Goal: Transaction & Acquisition: Obtain resource

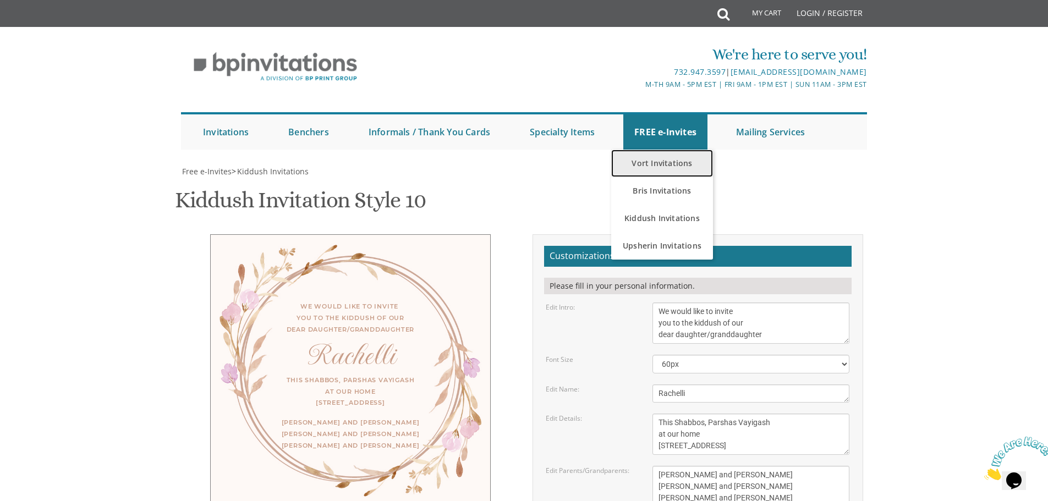
click at [678, 162] on link "Vort Invitations" at bounding box center [662, 164] width 102 height 28
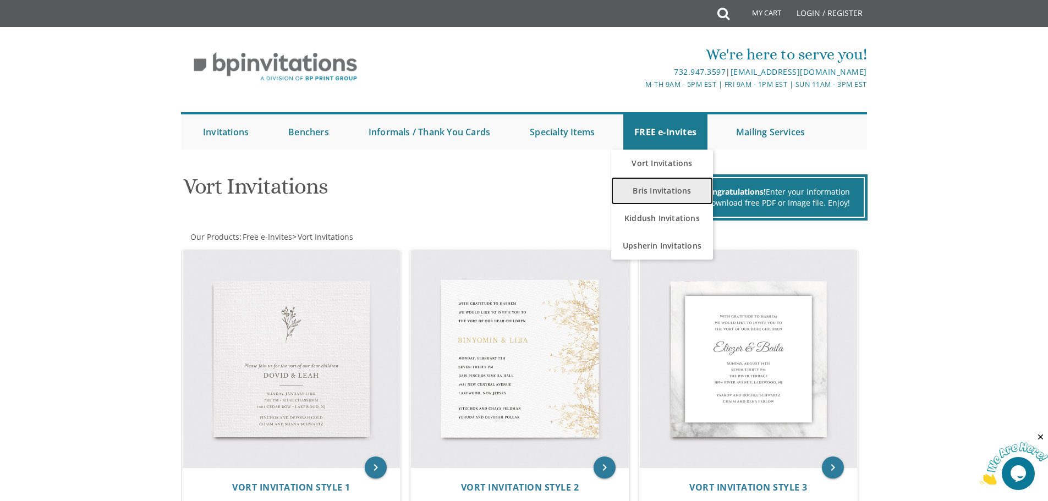
click at [665, 187] on link "Bris Invitations" at bounding box center [662, 191] width 102 height 28
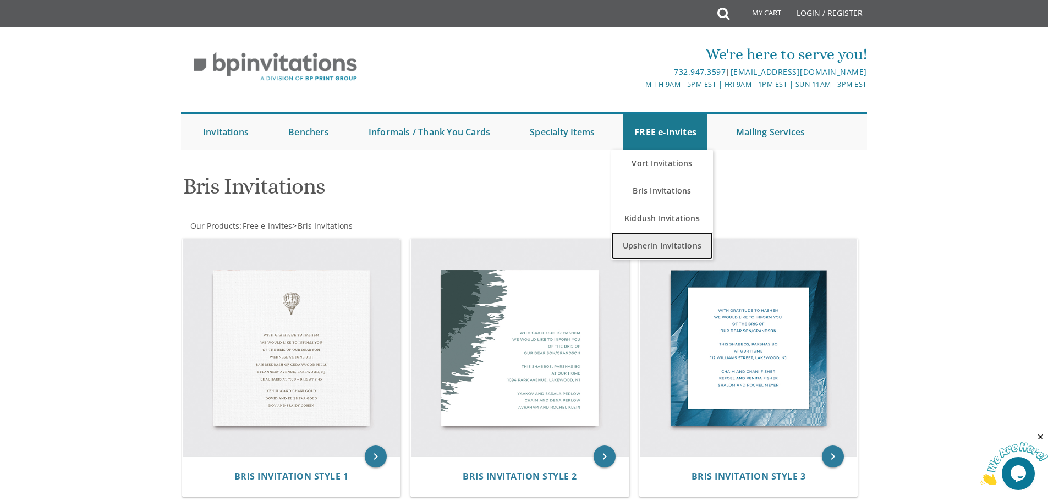
click at [652, 242] on link "Upsherin Invitations" at bounding box center [662, 246] width 102 height 28
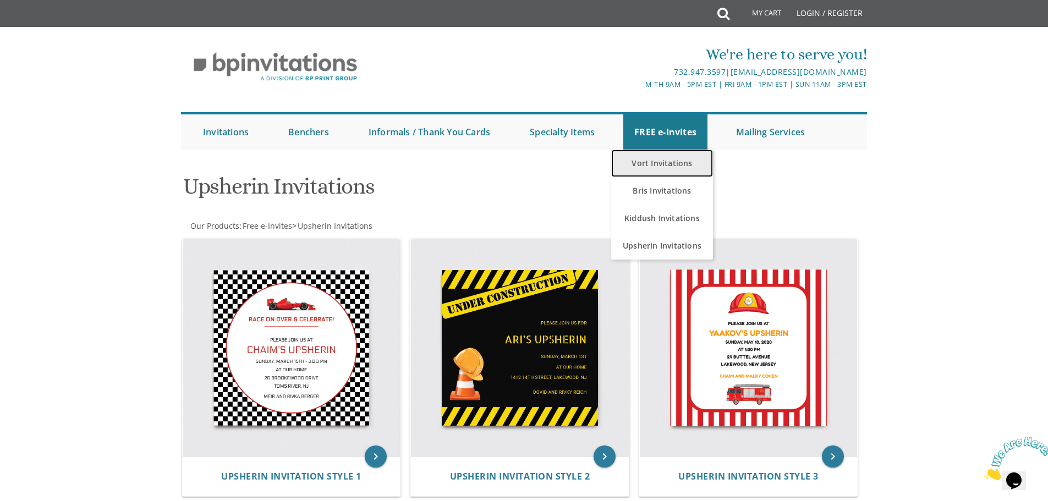
click at [657, 165] on link "Vort Invitations" at bounding box center [662, 164] width 102 height 28
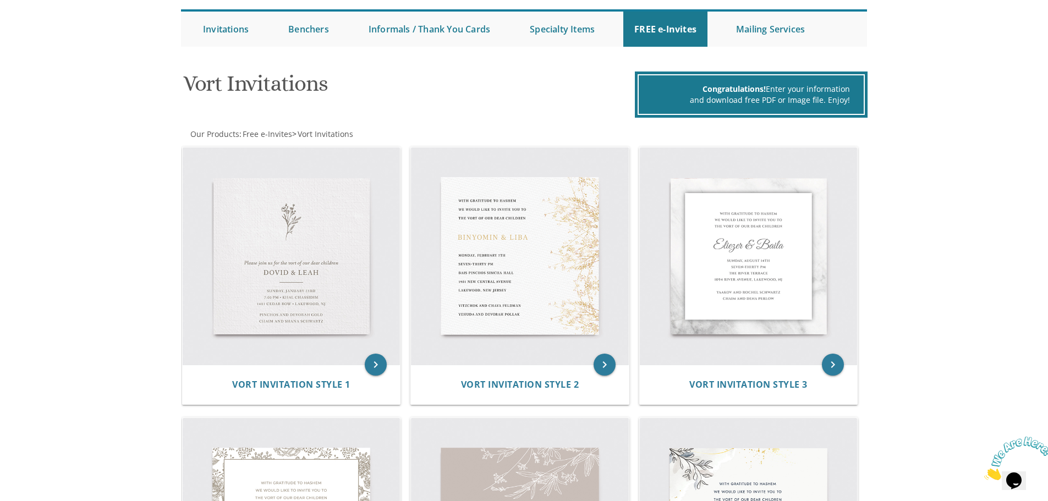
scroll to position [110, 0]
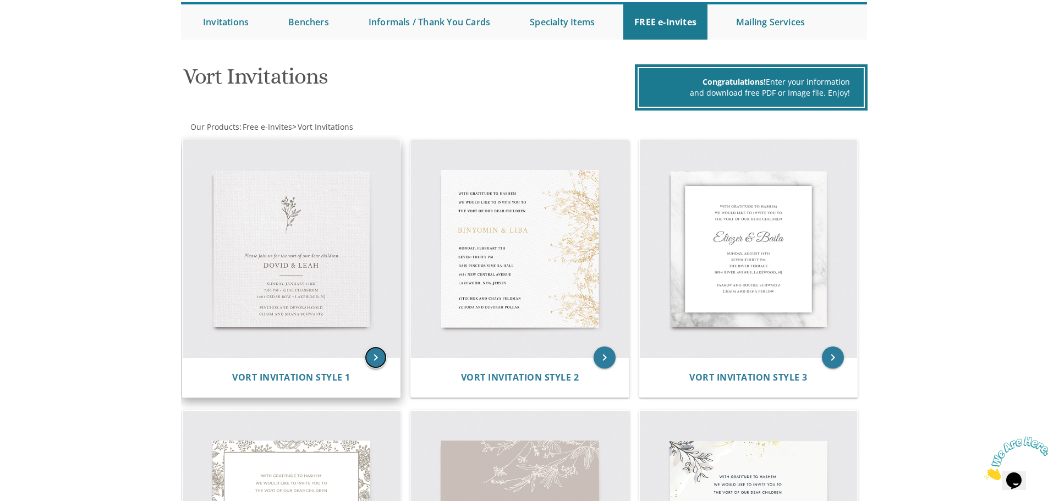
click at [377, 359] on icon "keyboard_arrow_right" at bounding box center [376, 358] width 22 height 22
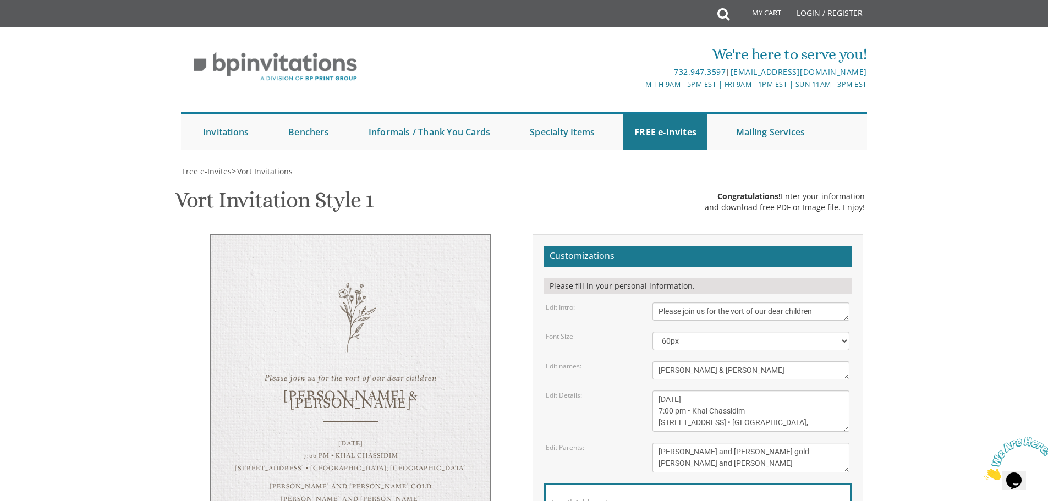
click at [739, 310] on textarea "Please join us for the vort of our dear children" at bounding box center [751, 312] width 197 height 18
type textarea "Please join us for the sheva brachos in honor of"
drag, startPoint x: 717, startPoint y: 370, endPoint x: 631, endPoint y: 370, distance: 85.8
click at [632, 370] on div "Edit names: [PERSON_NAME] & [PERSON_NAME]" at bounding box center [698, 371] width 320 height 18
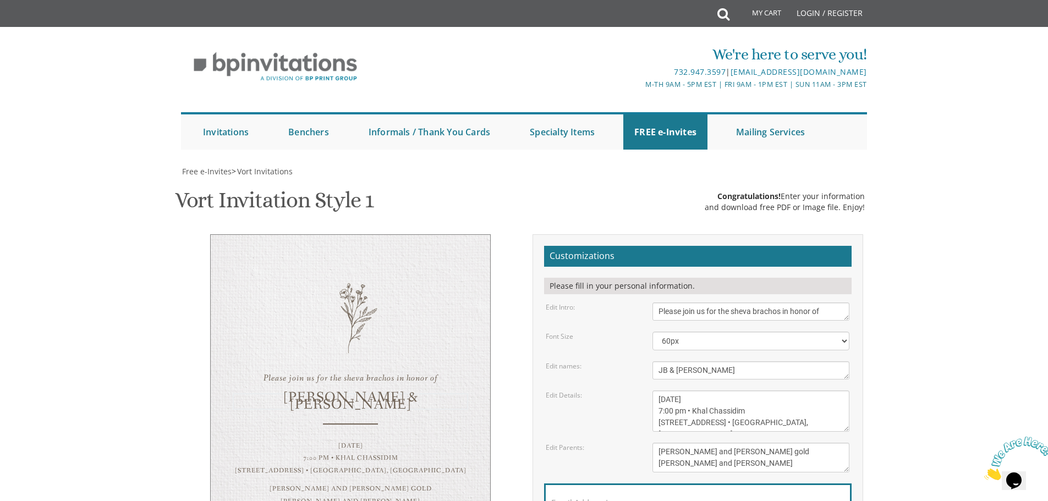
type textarea "JB & [PERSON_NAME]"
click at [927, 341] on body "My Cart Total: View Cart Item(s) Submit My Cart Total: View Cart Item(s) Login …" at bounding box center [524, 441] width 1048 height 882
click at [833, 303] on textarea "Please join us for the vort of our dear children" at bounding box center [751, 312] width 197 height 18
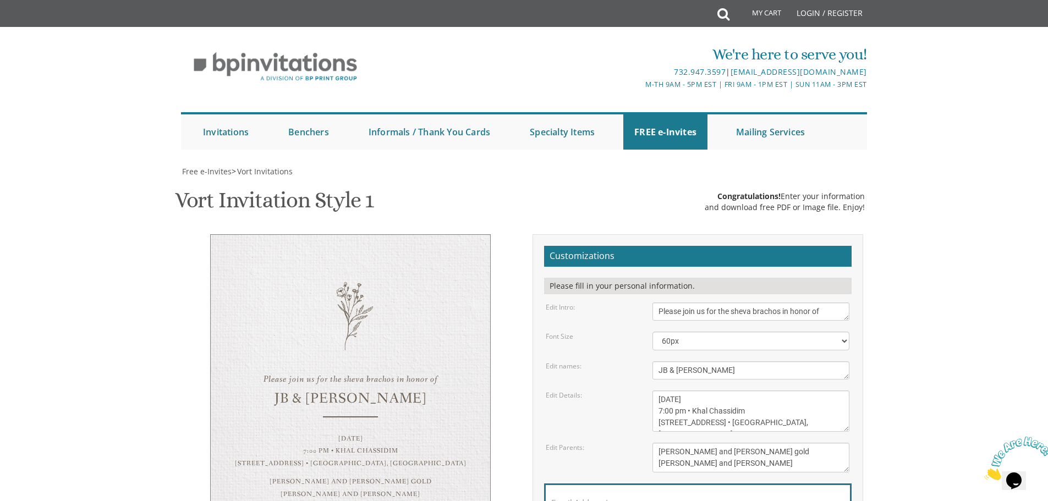
click at [948, 261] on body "My Cart Total: View Cart Item(s) Submit My Cart Total: View Cart Item(s) Login …" at bounding box center [524, 441] width 1048 height 882
click at [805, 313] on textarea "Please join us for the vort of our dear children" at bounding box center [751, 312] width 197 height 18
type textarea "Please join us for the sheva brachos in honor of"
click at [929, 303] on body "My Cart Total: View Cart Item(s) Submit My Cart Total: View Cart Item(s) Login …" at bounding box center [524, 441] width 1048 height 882
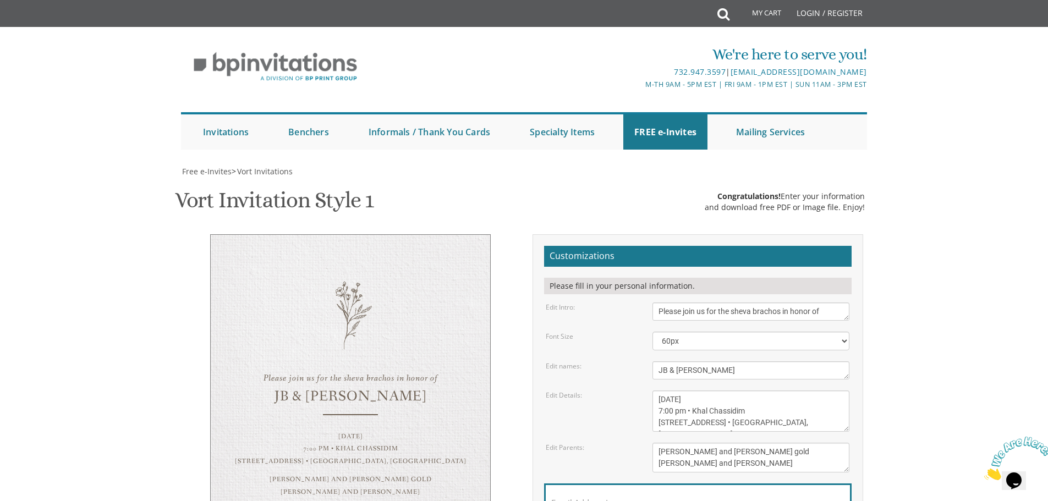
scroll to position [110, 0]
click at [668, 391] on textarea "[DATE] 7:00 pm • Khal Chassidim [STREET_ADDRESS] • [GEOGRAPHIC_DATA], [GEOGRAPH…" at bounding box center [751, 411] width 197 height 41
click at [711, 391] on textarea "[DATE] 7:00 pm • Khal Chassidim [STREET_ADDRESS] • [GEOGRAPHIC_DATA], [GEOGRAPH…" at bounding box center [751, 411] width 197 height 41
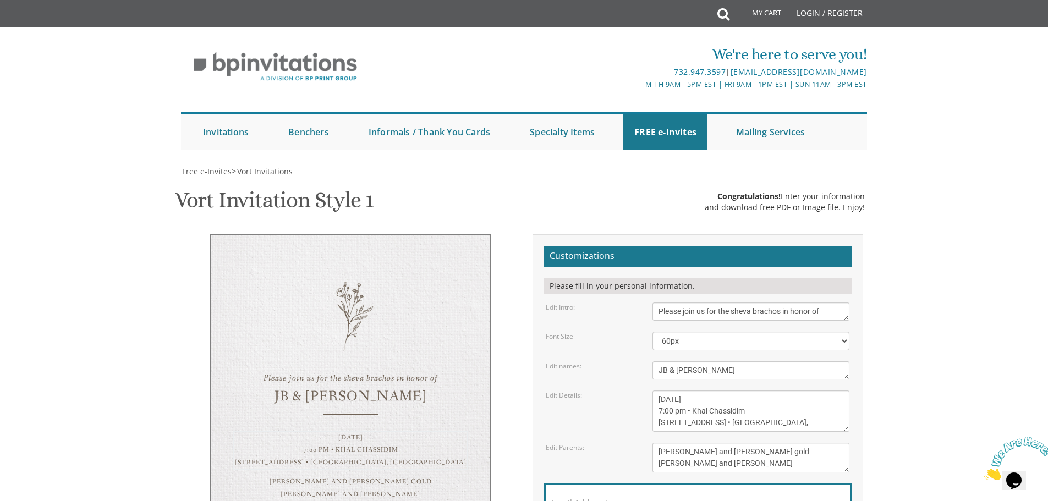
click at [741, 391] on textarea "[DATE] 7:00 pm • Khal Chassidim [STREET_ADDRESS] • [GEOGRAPHIC_DATA], [GEOGRAPH…" at bounding box center [751, 411] width 197 height 41
click at [743, 391] on textarea "[DATE] 7:00 pm • Khal Chassidim [STREET_ADDRESS] • [GEOGRAPHIC_DATA], [GEOGRAPH…" at bounding box center [751, 411] width 197 height 41
click at [756, 391] on textarea "[DATE] 7:00 pm • Khal Chassidim [STREET_ADDRESS] • [GEOGRAPHIC_DATA], [GEOGRAPH…" at bounding box center [751, 411] width 197 height 41
type textarea "[DATE] Starter and [GEOGRAPHIC_DATA][STREET_ADDRESS]:15 prompt 7:00 pm • Khal C…"
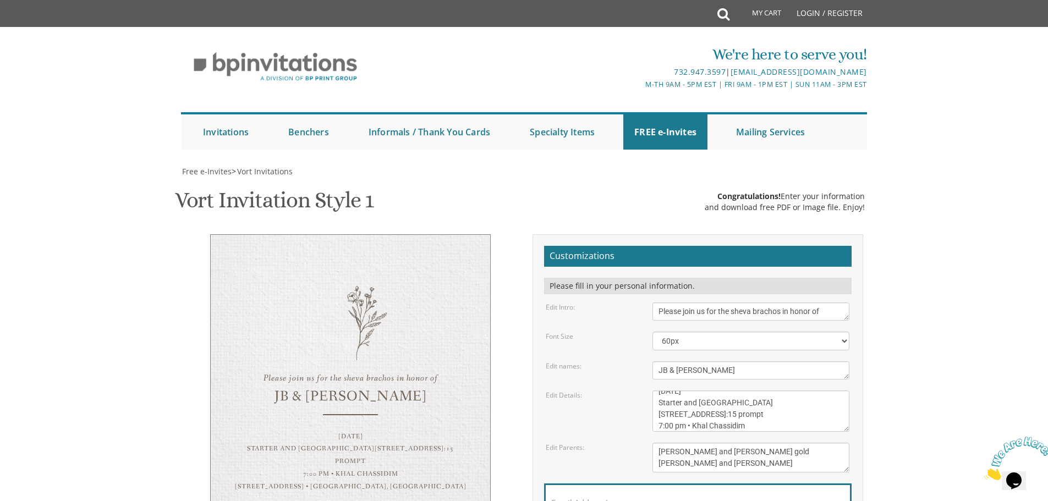
drag, startPoint x: 787, startPoint y: 353, endPoint x: 636, endPoint y: 339, distance: 152.0
click at [637, 443] on div "Edit Parents: [PERSON_NAME] and [PERSON_NAME] gold [PERSON_NAME] and [PERSON_NA…" at bounding box center [698, 458] width 320 height 30
type textarea "looking forward"
drag, startPoint x: 771, startPoint y: 315, endPoint x: 644, endPoint y: 302, distance: 127.2
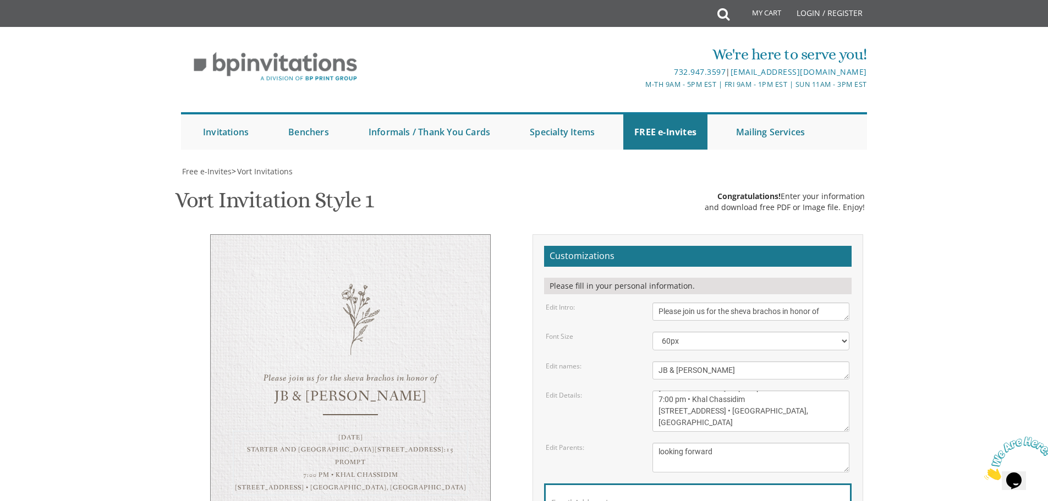
click at [644, 391] on div "[DATE] 7:00 pm • Khal Chassidim [STREET_ADDRESS] • [GEOGRAPHIC_DATA], [GEOGRAPH…" at bounding box center [751, 411] width 214 height 41
click at [795, 391] on textarea "[DATE] 7:00 pm • Khal Chassidim [STREET_ADDRESS] • [GEOGRAPHIC_DATA], [GEOGRAPH…" at bounding box center [751, 411] width 197 height 41
drag, startPoint x: 724, startPoint y: 314, endPoint x: 717, endPoint y: 311, distance: 7.2
click at [717, 391] on textarea "[DATE] 7:00 pm • Khal Chassidim [STREET_ADDRESS] • [GEOGRAPHIC_DATA], [GEOGRAPH…" at bounding box center [751, 411] width 197 height 41
drag, startPoint x: 778, startPoint y: 316, endPoint x: 628, endPoint y: 302, distance: 150.9
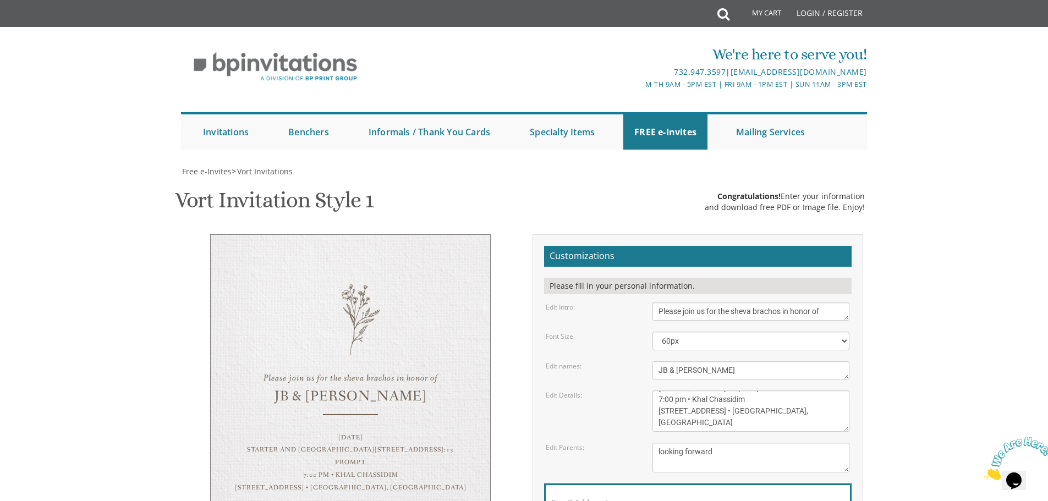
click at [628, 391] on div "Edit Details: [DATE] 7:00 pm • Khal Chassidim [STREET_ADDRESS] • [GEOGRAPHIC_DA…" at bounding box center [698, 411] width 320 height 41
drag, startPoint x: 734, startPoint y: 302, endPoint x: 727, endPoint y: 300, distance: 7.0
click at [727, 391] on textarea "[DATE] 7:00 pm • Khal Chassidim [STREET_ADDRESS] • [GEOGRAPHIC_DATA], [GEOGRAPH…" at bounding box center [751, 411] width 197 height 41
paste textarea "• L"
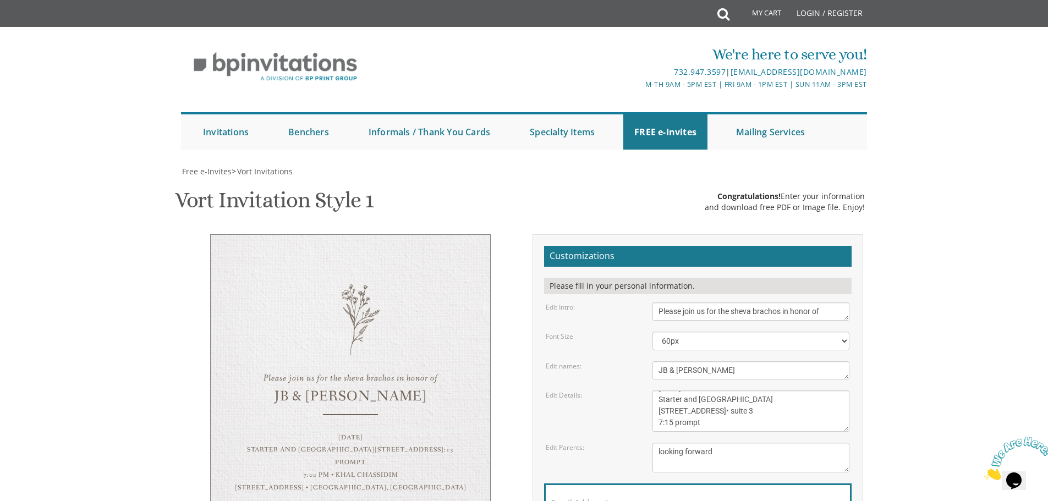
click at [729, 391] on textarea "[DATE] 7:00 pm • Khal Chassidim [STREET_ADDRESS] • [GEOGRAPHIC_DATA], [GEOGRAPH…" at bounding box center [751, 411] width 197 height 41
type textarea "[DATE] Starter and [GEOGRAPHIC_DATA][STREET_ADDRESS] • suite 3 7:15 prompt"
click at [914, 288] on body "My Cart Total: View Cart Item(s) Submit My Cart Total: View Cart Item(s) Login …" at bounding box center [524, 441] width 1048 height 882
click at [575, 497] on label "Email Address*" at bounding box center [580, 503] width 58 height 12
click at [575, 501] on input "Email Address*" at bounding box center [697, 509] width 293 height 14
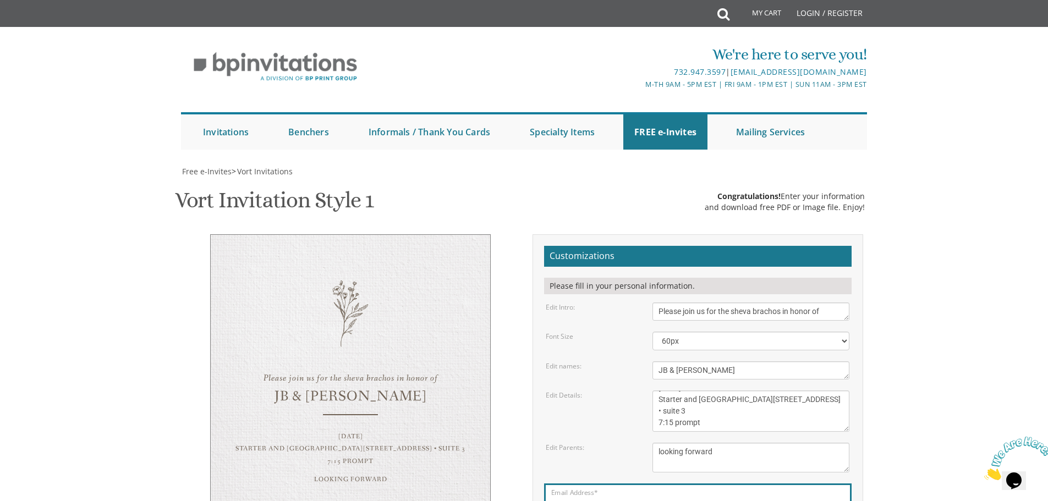
type input "[EMAIL_ADDRESS][DOMAIN_NAME]"
click at [723, 303] on textarea "Please join us for the vort of our dear children" at bounding box center [751, 312] width 197 height 18
type textarea "Please join us for [PERSON_NAME] in honor of"
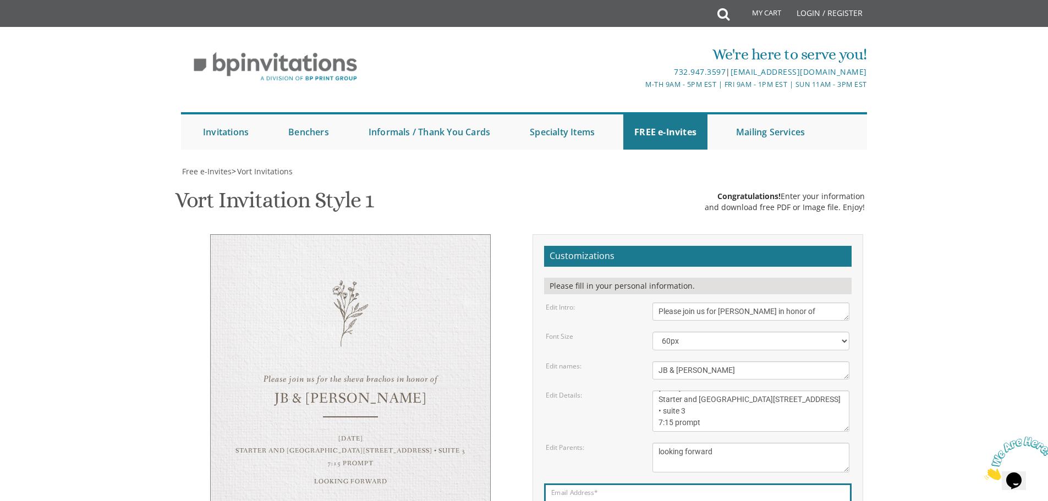
click at [924, 245] on body "My Cart Total: View Cart Item(s) Submit My Cart Total: View Cart Item(s) Login …" at bounding box center [524, 441] width 1048 height 882
click at [942, 298] on body "My Cart Total: View Cart Item(s) Submit My Cart Total: View Cart Item(s) Login …" at bounding box center [524, 441] width 1048 height 882
